Goal: Task Accomplishment & Management: Use online tool/utility

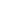
type textarea "*"
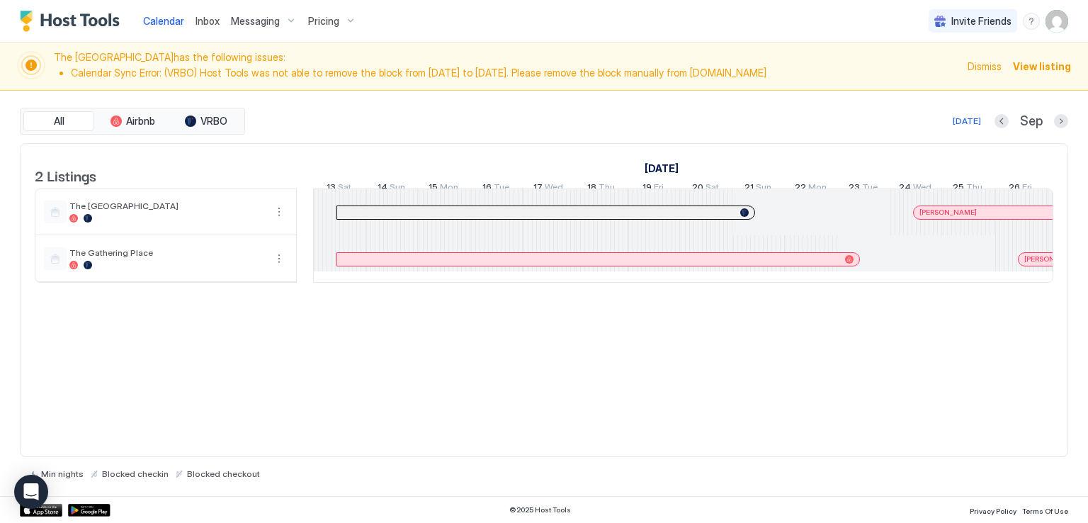
scroll to position [0, 787]
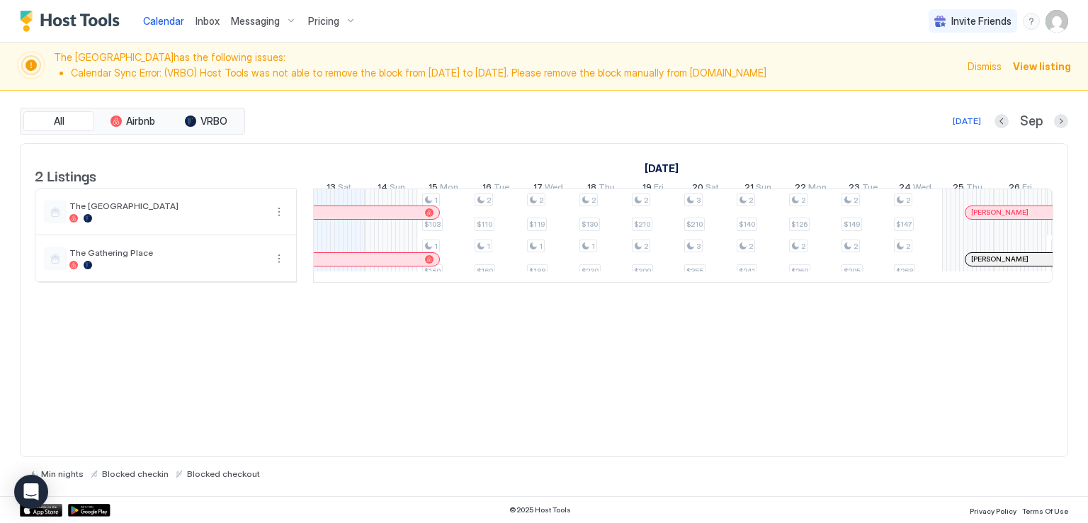
click at [246, 18] on span "Messaging" at bounding box center [255, 21] width 49 height 13
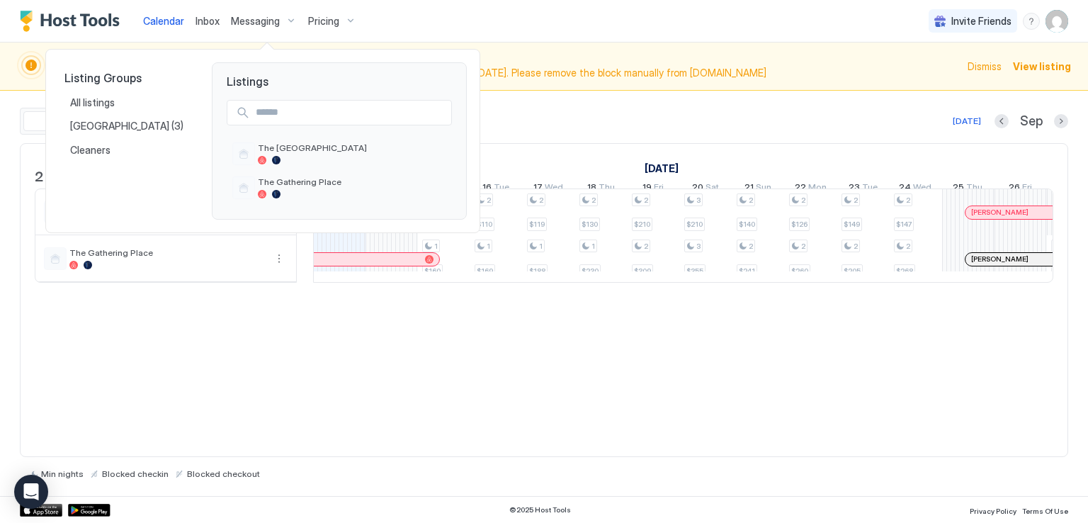
click at [204, 19] on div at bounding box center [544, 261] width 1088 height 523
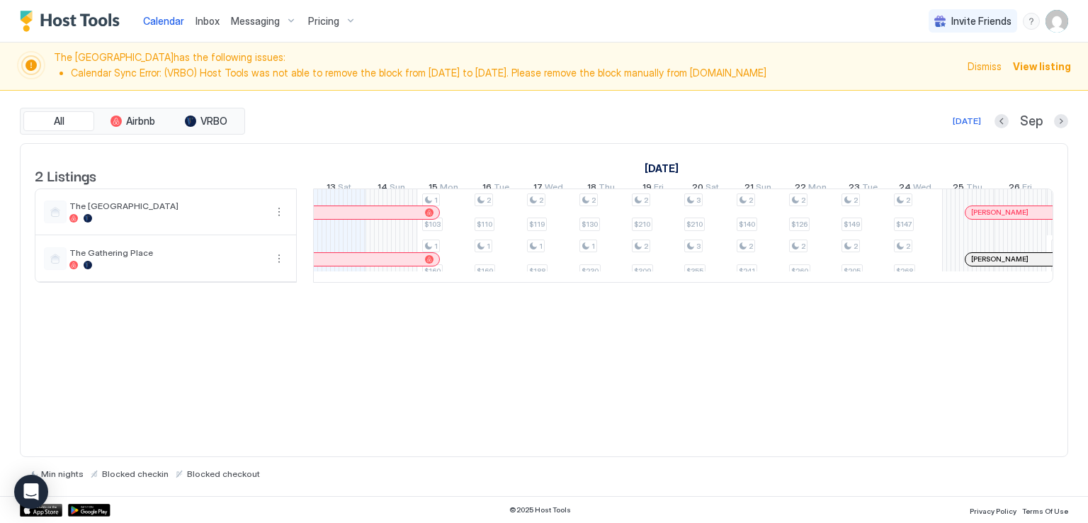
click at [204, 19] on span "Inbox" at bounding box center [207, 21] width 24 height 12
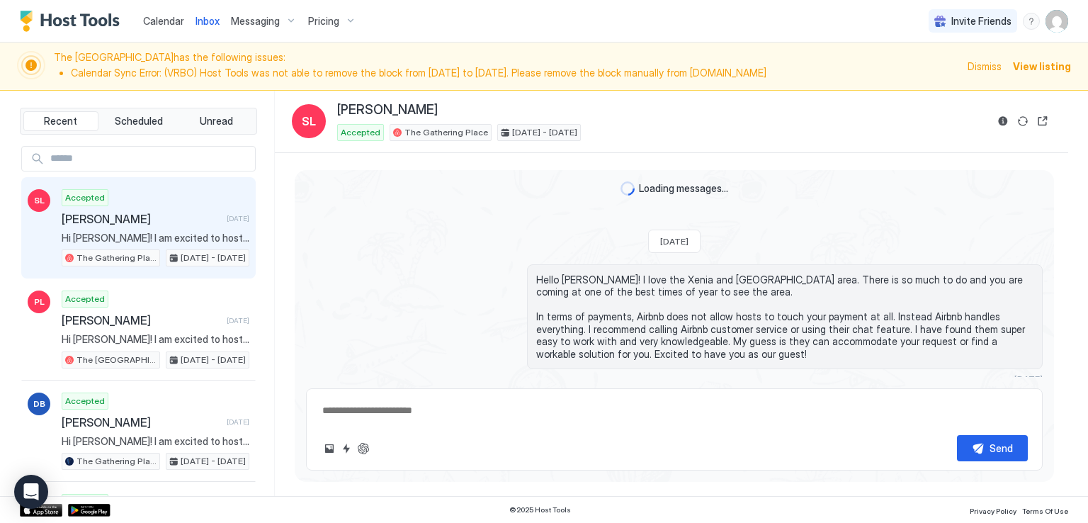
type textarea "*"
